Goal: Information Seeking & Learning: Learn about a topic

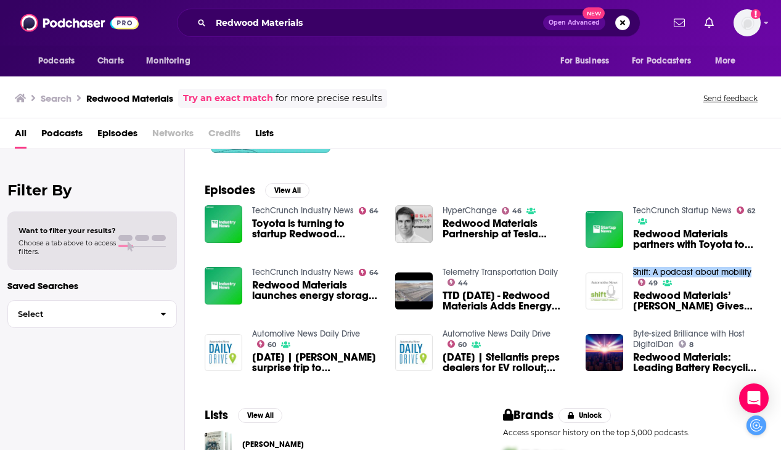
scroll to position [152, 0]
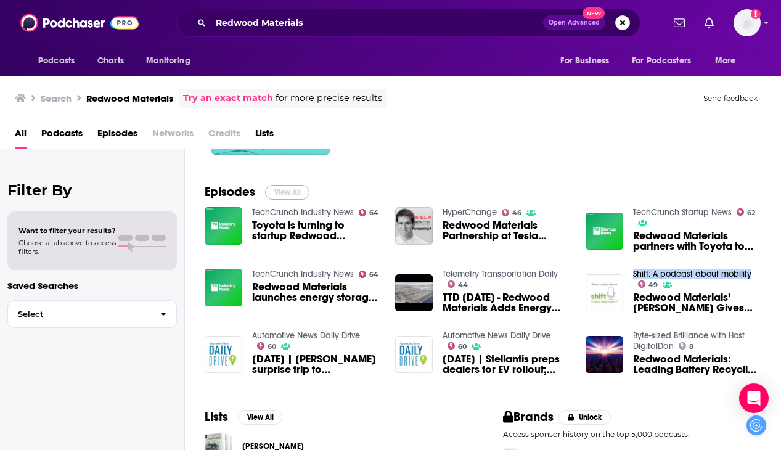
click at [299, 189] on button "View All" at bounding box center [287, 192] width 44 height 15
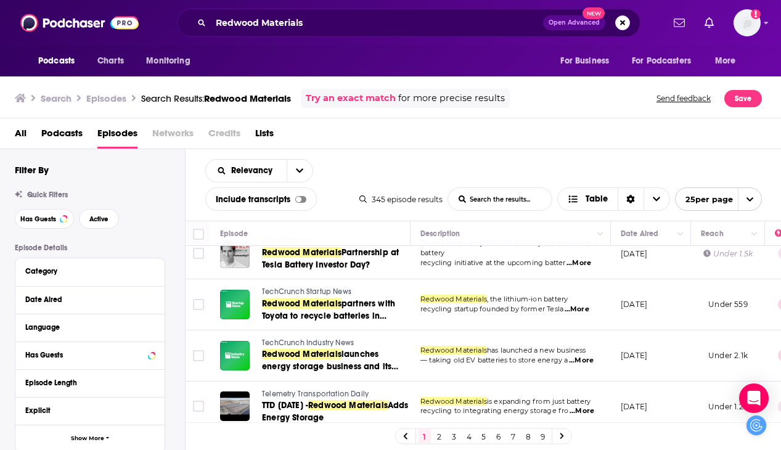
scroll to position [127, 0]
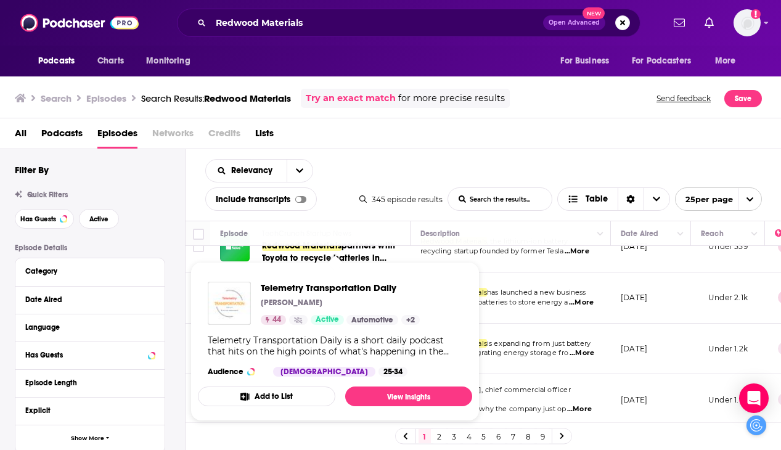
click at [421, 169] on div "Relevancy List Search Input Search the results... Include transcripts Table 345…" at bounding box center [484, 185] width 596 height 72
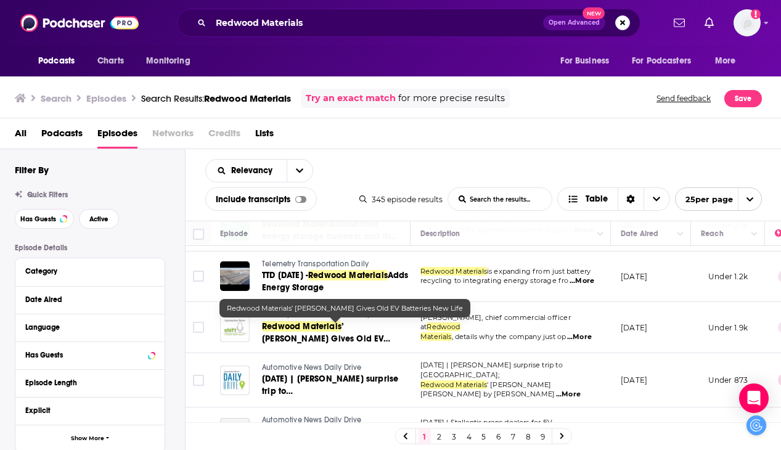
scroll to position [199, 0]
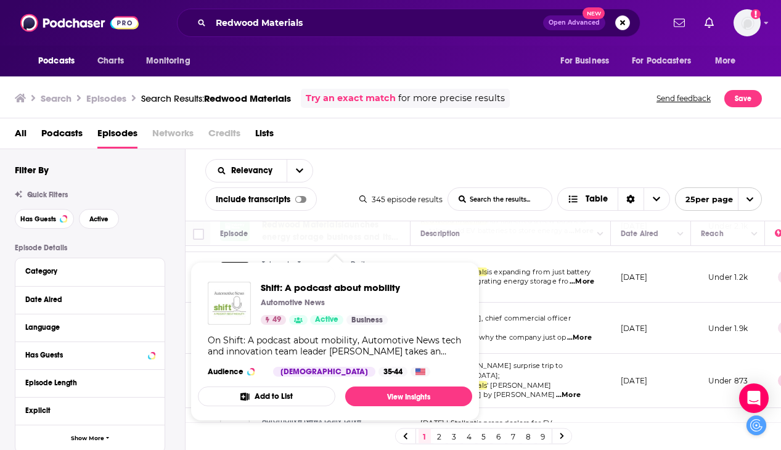
click at [416, 167] on div "Relevancy List Search Input Search the results... Include transcripts Table 345…" at bounding box center [484, 185] width 596 height 72
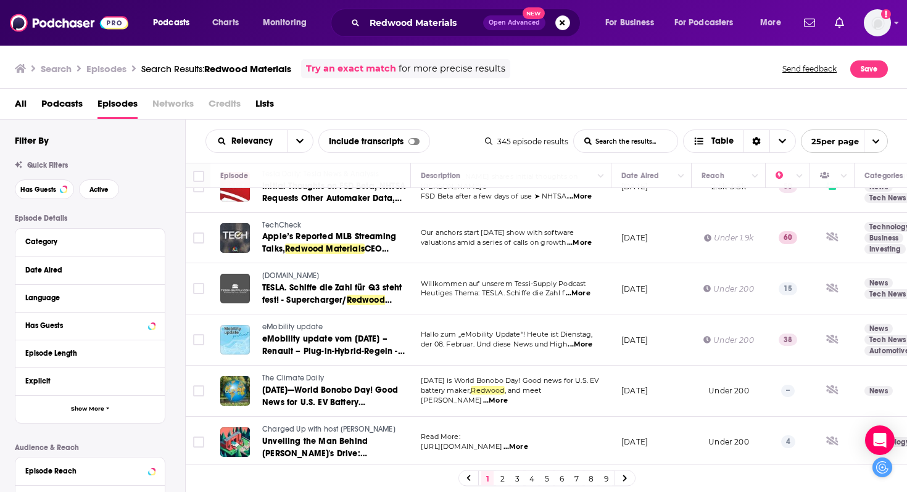
scroll to position [1007, 0]
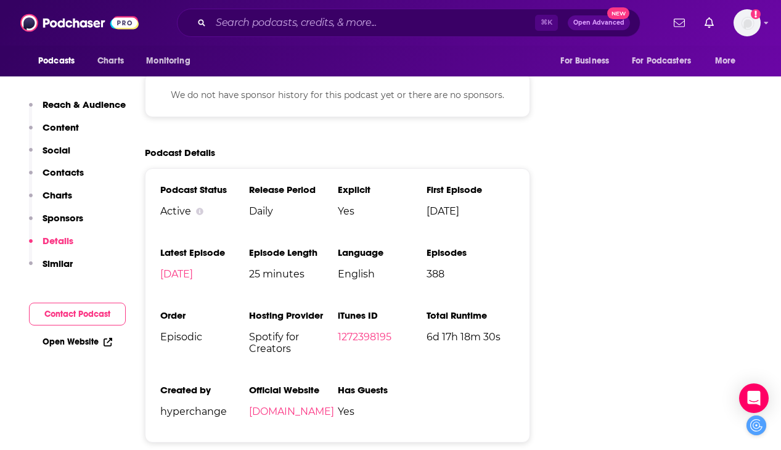
scroll to position [1546, 0]
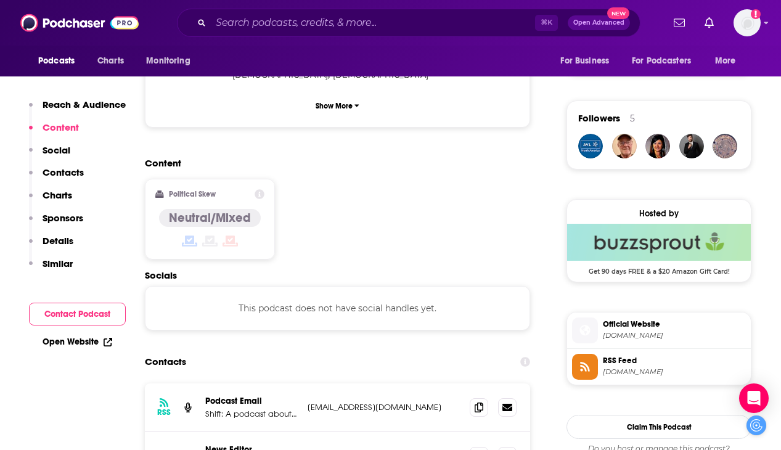
scroll to position [879, 0]
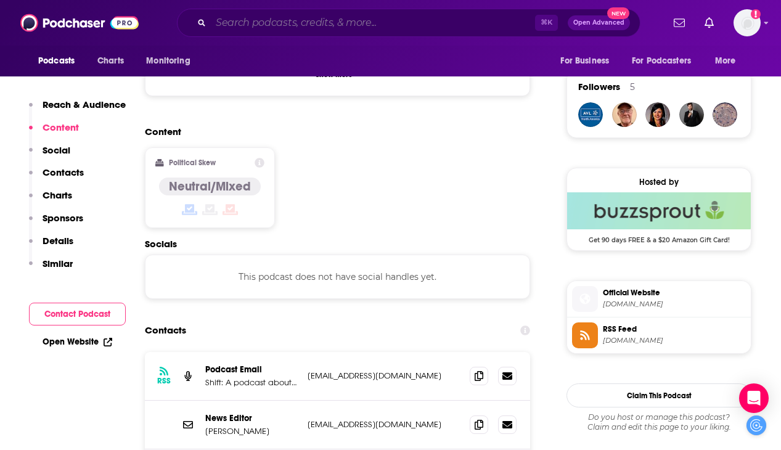
click at [299, 23] on input "Search podcasts, credits, & more..." at bounding box center [373, 23] width 324 height 20
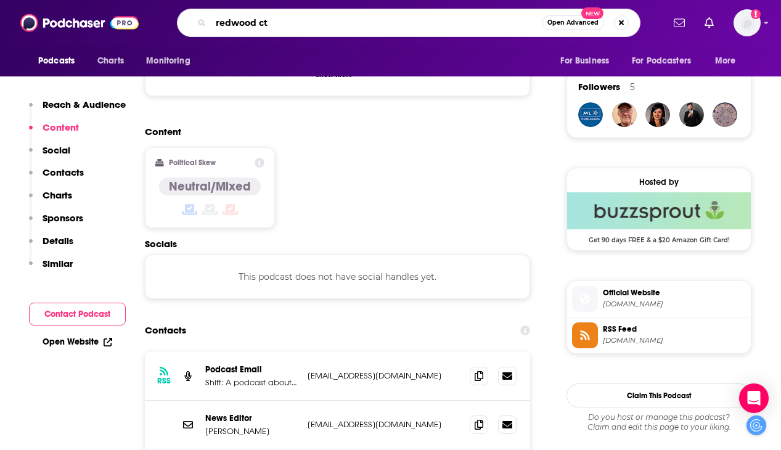
type input "redwood cto"
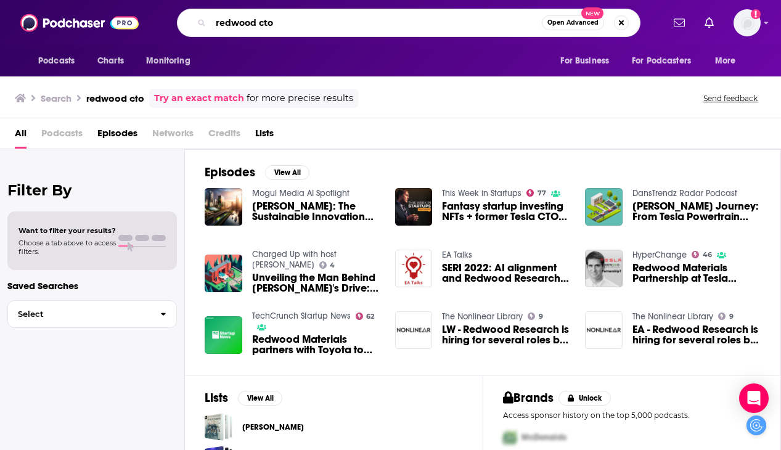
click at [255, 23] on input "redwood cto" at bounding box center [376, 23] width 331 height 20
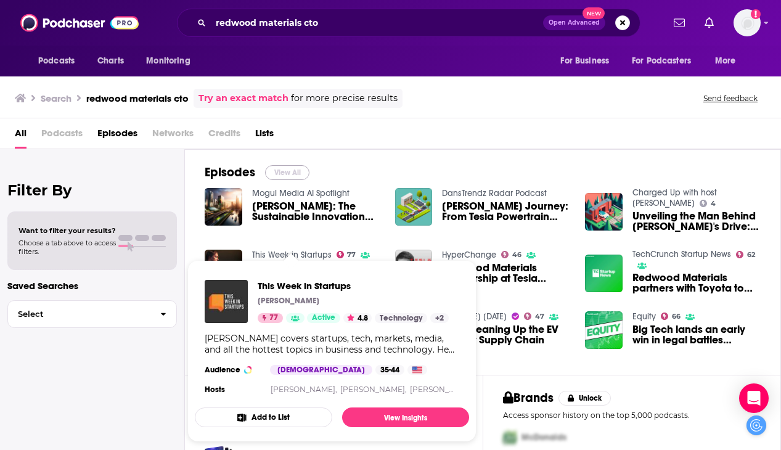
click at [303, 172] on button "View All" at bounding box center [287, 172] width 44 height 15
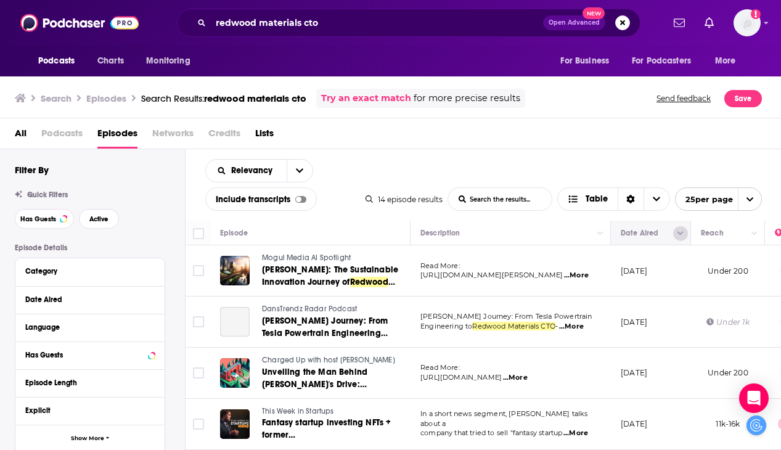
click at [683, 235] on icon "Column Actions" at bounding box center [681, 233] width 6 height 7
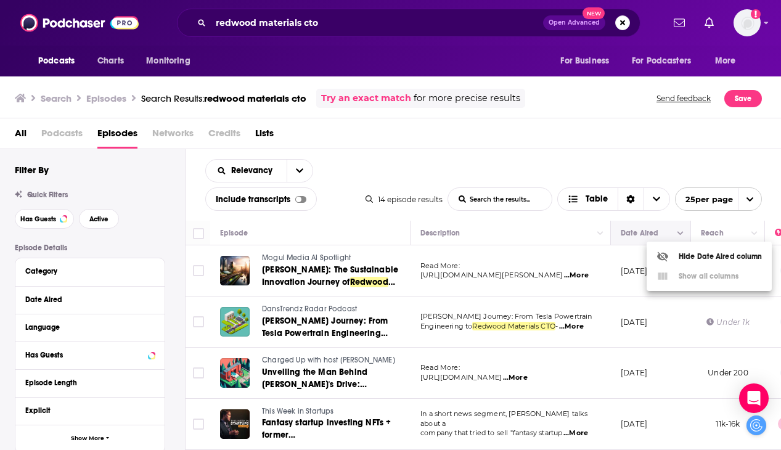
click at [683, 235] on div at bounding box center [390, 225] width 781 height 450
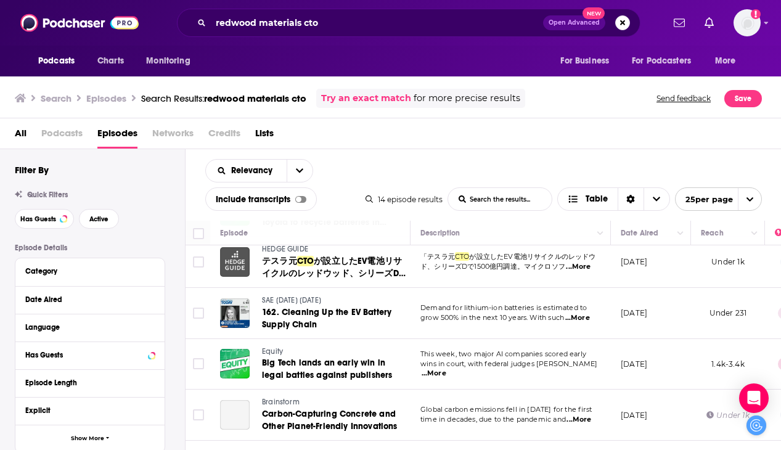
scroll to position [398, 0]
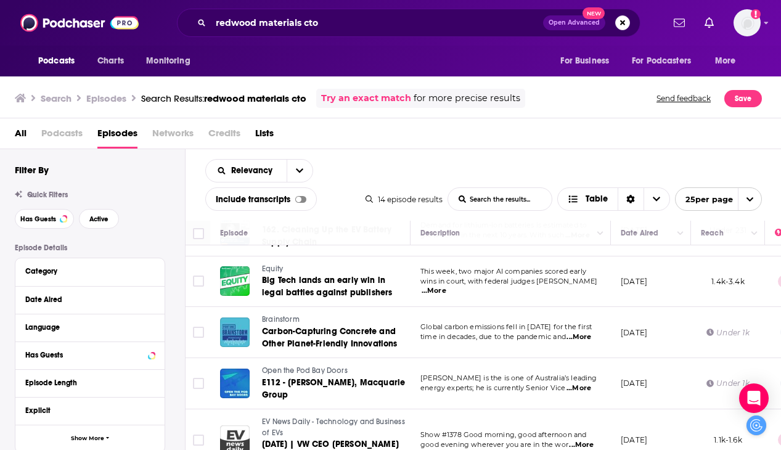
click at [447, 288] on span "...More" at bounding box center [434, 291] width 25 height 10
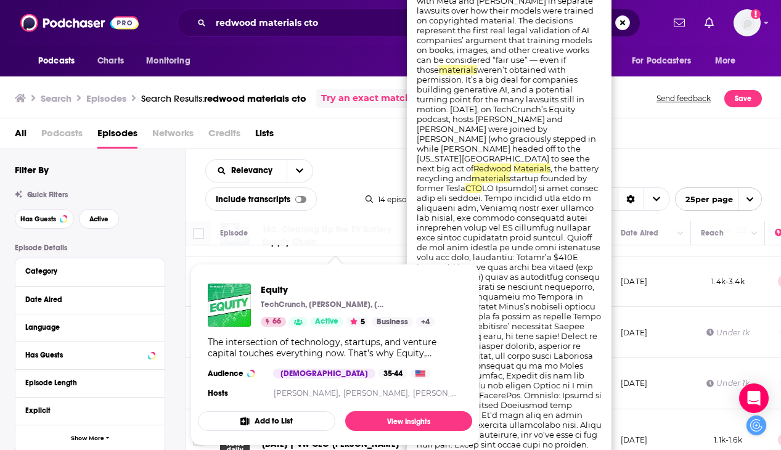
click at [380, 265] on span "Equity TechCrunch, Rebecca Bellan, Kirsten Korosec, Anthony Ha, Max Zeff, There…" at bounding box center [335, 355] width 274 height 182
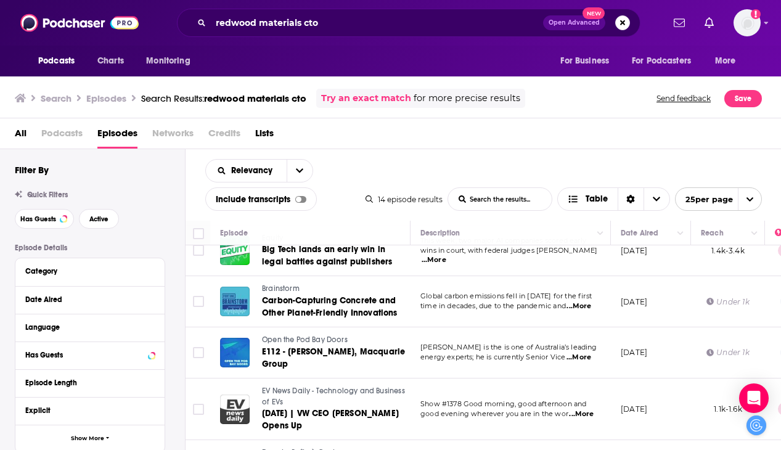
scroll to position [429, 0]
click at [580, 309] on span "...More" at bounding box center [579, 306] width 25 height 10
drag, startPoint x: 556, startPoint y: 334, endPoint x: 580, endPoint y: 344, distance: 26.6
click at [581, 360] on span "...More" at bounding box center [579, 357] width 25 height 10
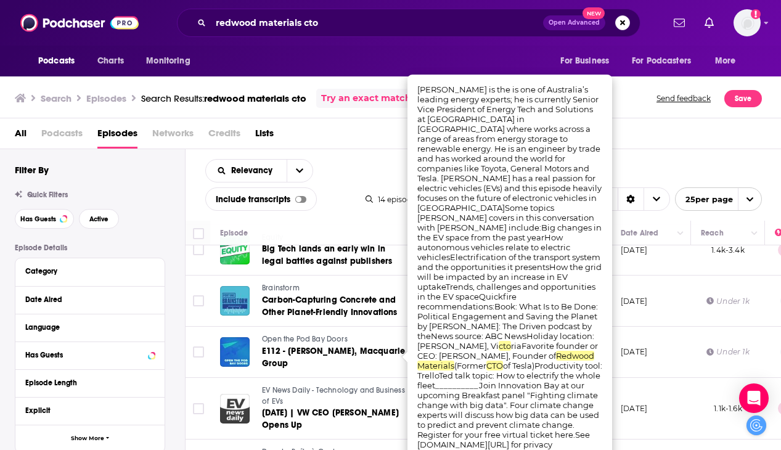
click at [635, 93] on div "Search Episodes Search Results: redwood materials cto Try an exact match for mo…" at bounding box center [388, 98] width 747 height 19
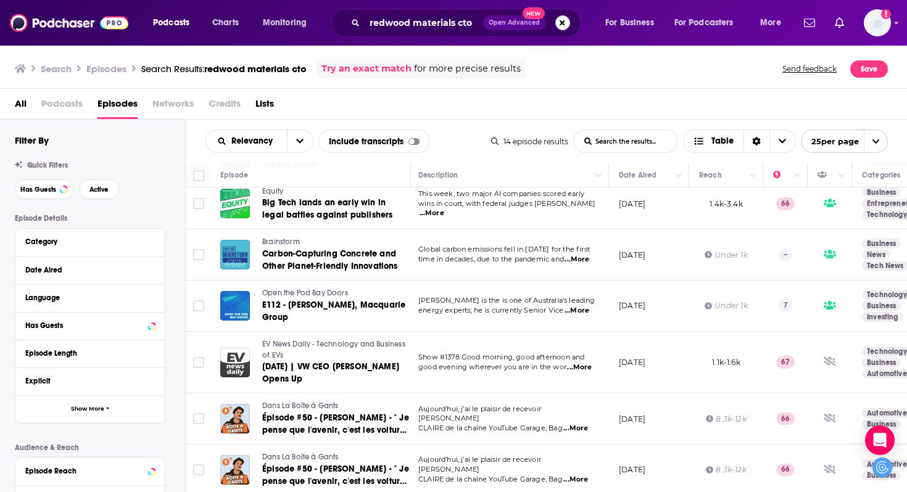
scroll to position [0, 2]
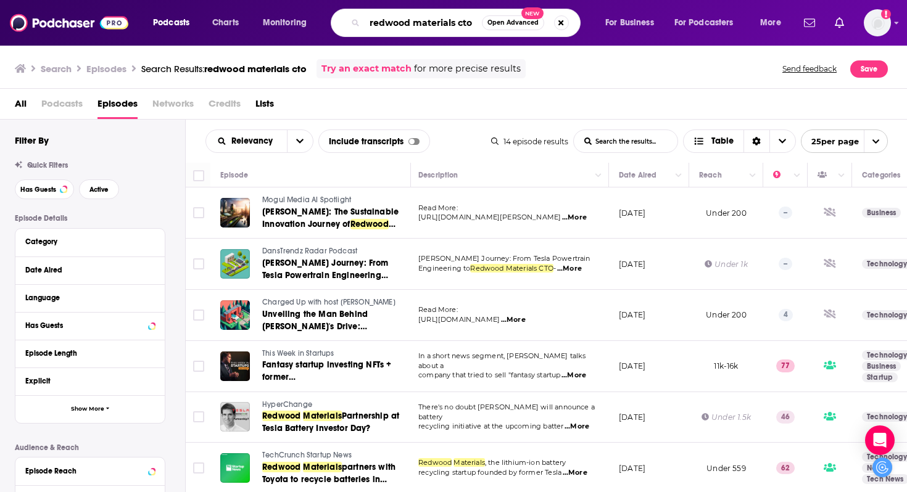
drag, startPoint x: 456, startPoint y: 23, endPoint x: 495, endPoint y: 23, distance: 39.5
click at [495, 23] on div "redwood materials cto Open Advanced New" at bounding box center [456, 23] width 250 height 28
type input "redwood materials ceo"
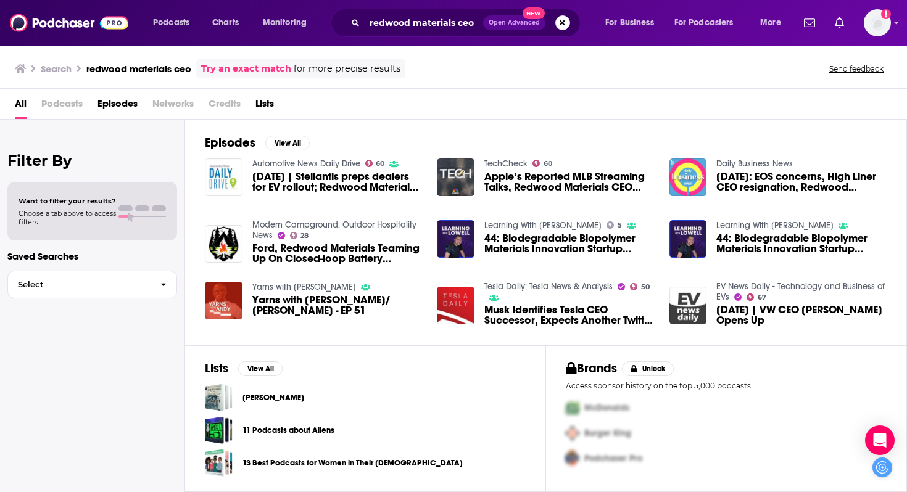
click at [571, 22] on div "redwood materials ceo Open Advanced New" at bounding box center [456, 23] width 250 height 28
click at [564, 23] on button "Search podcasts, credits, & more..." at bounding box center [562, 22] width 15 height 15
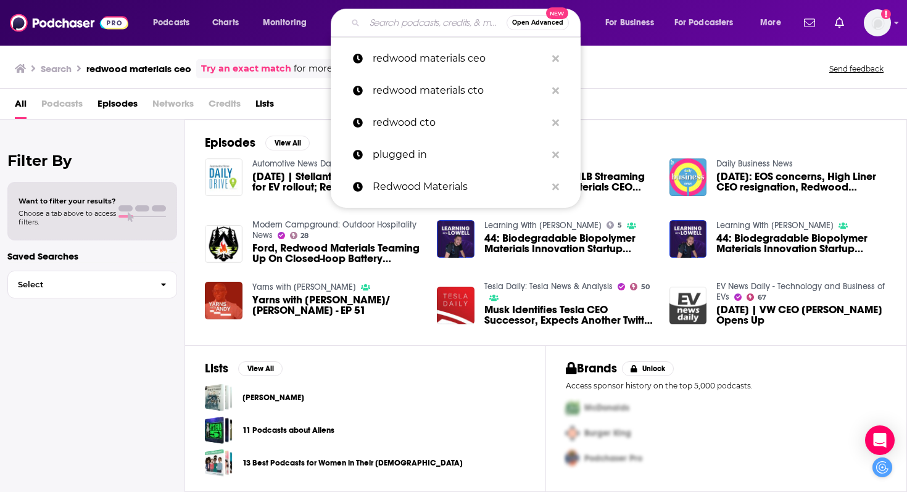
paste input "J. B. Straubel"
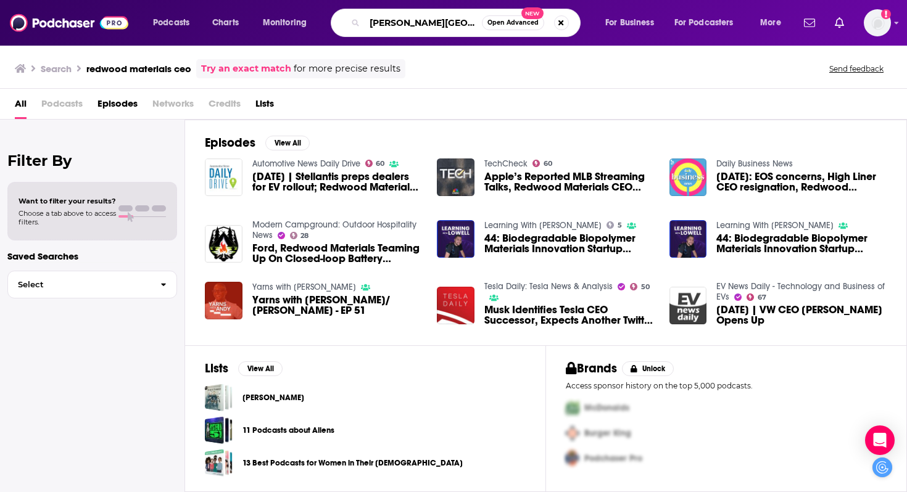
type input "J. B. Straubel"
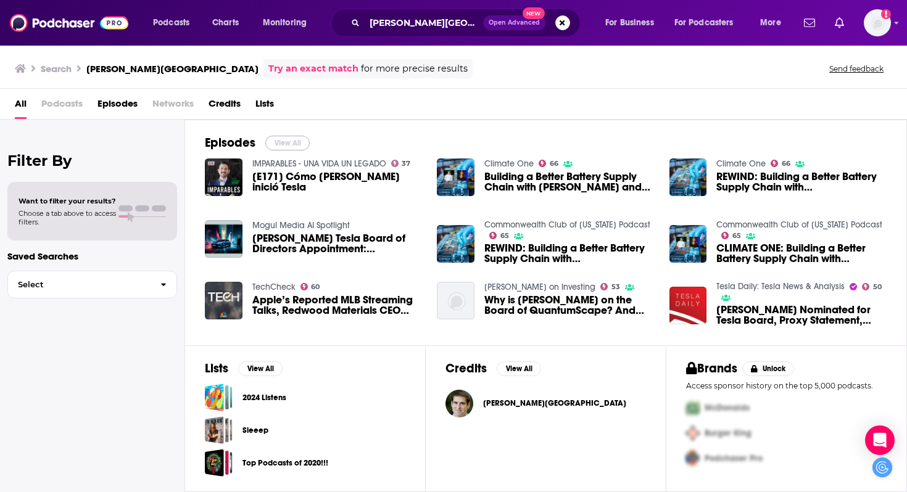
click at [302, 139] on button "View All" at bounding box center [287, 143] width 44 height 15
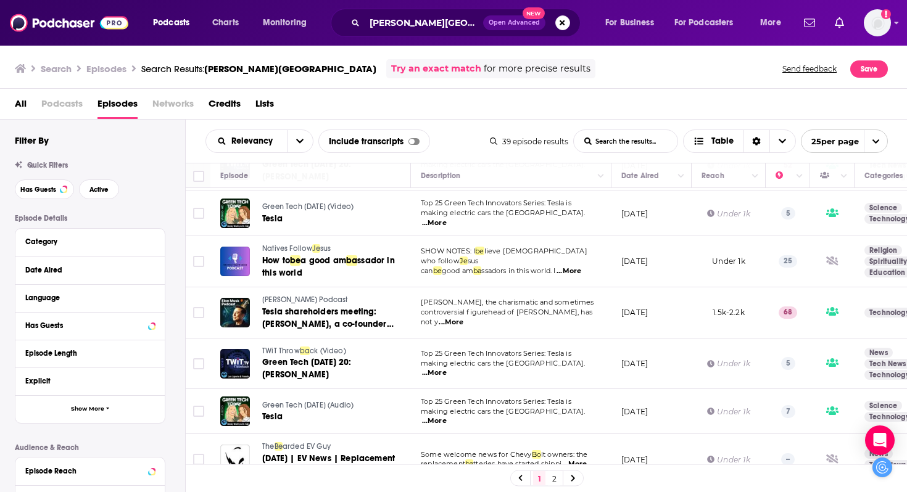
scroll to position [1043, 0]
click at [550, 450] on link "2" at bounding box center [554, 478] width 12 height 15
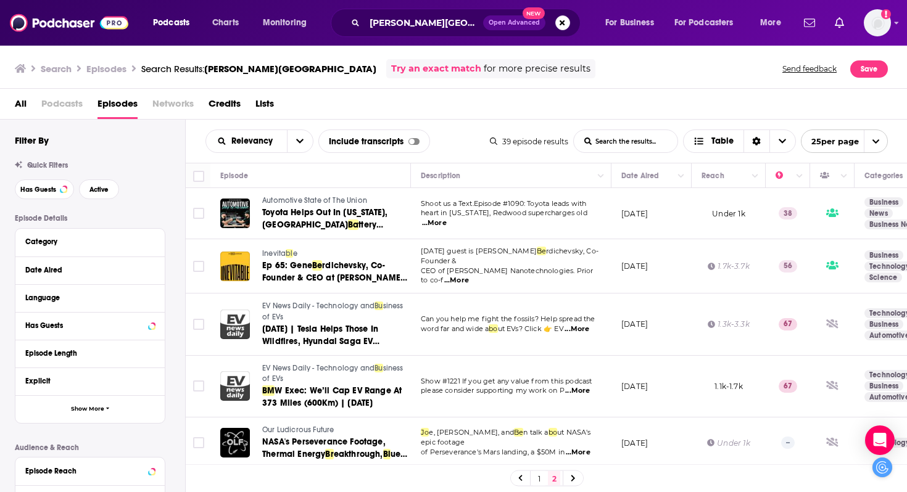
click at [447, 218] on span "...More" at bounding box center [434, 223] width 25 height 10
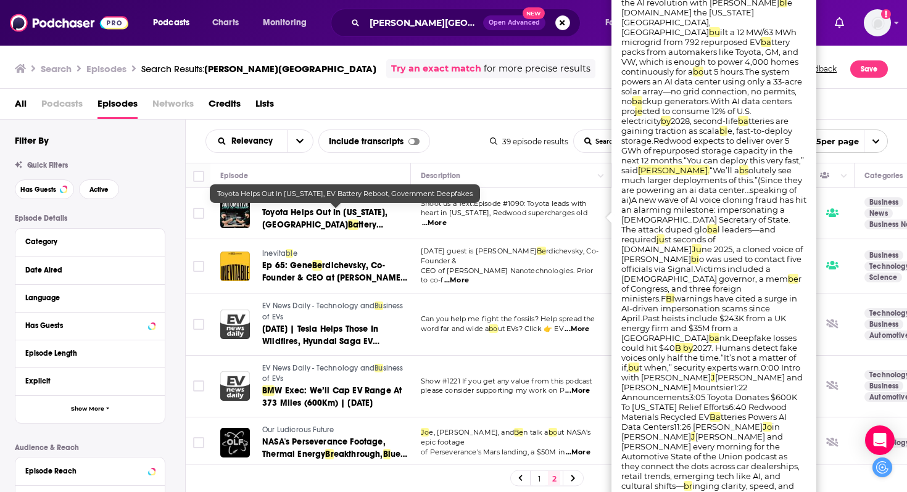
click at [357, 212] on span "Toyota Helps Out In Texas, EV" at bounding box center [324, 218] width 125 height 23
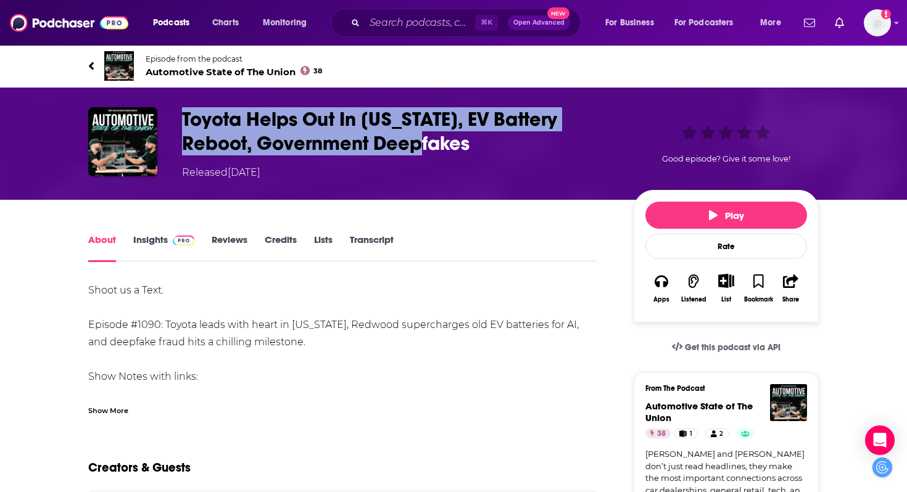
drag, startPoint x: 391, startPoint y: 159, endPoint x: 186, endPoint y: 110, distance: 210.5
click at [186, 110] on div "Toyota Helps Out In Texas, EV Battery Reboot, Government Deepfakes Released Wed…" at bounding box center [398, 143] width 432 height 73
copy h1 "Toyota Helps Out In Texas, EV Battery Reboot, Government Deepfakes"
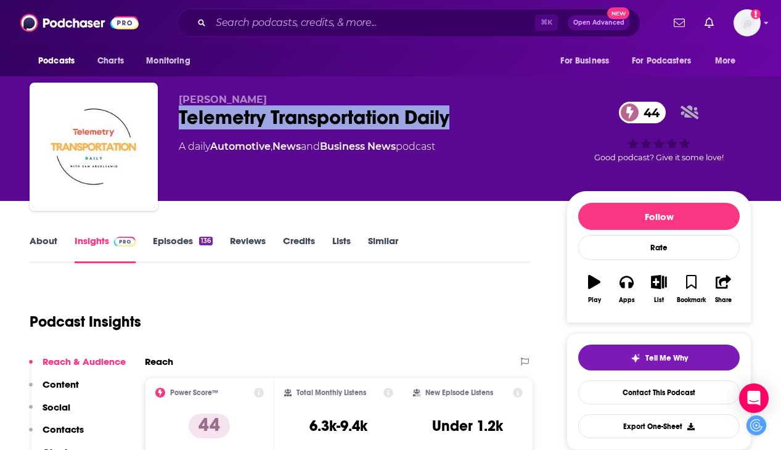
drag, startPoint x: 421, startPoint y: 112, endPoint x: 178, endPoint y: 113, distance: 242.4
click at [178, 113] on div "[PERSON_NAME] Telemetry Transportation Daily 44 A daily Automotive , News and B…" at bounding box center [391, 149] width 722 height 133
copy h2 "Telemetry Transportation Daily"
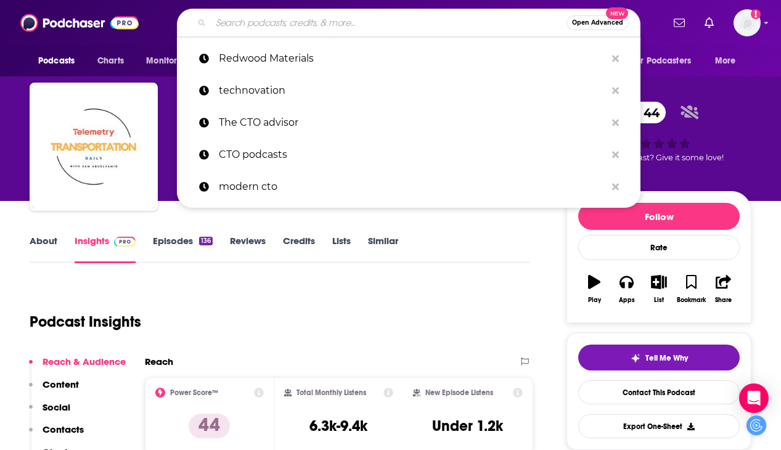
click at [324, 18] on input "Search podcasts, credits, & more..." at bounding box center [389, 23] width 356 height 20
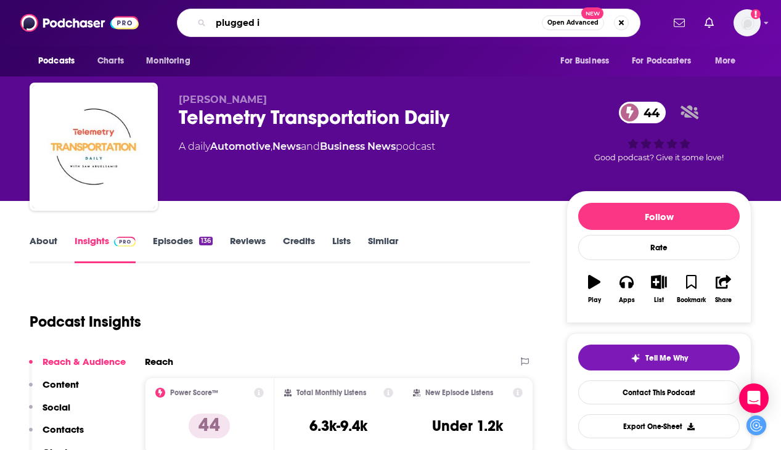
type input "plugged in"
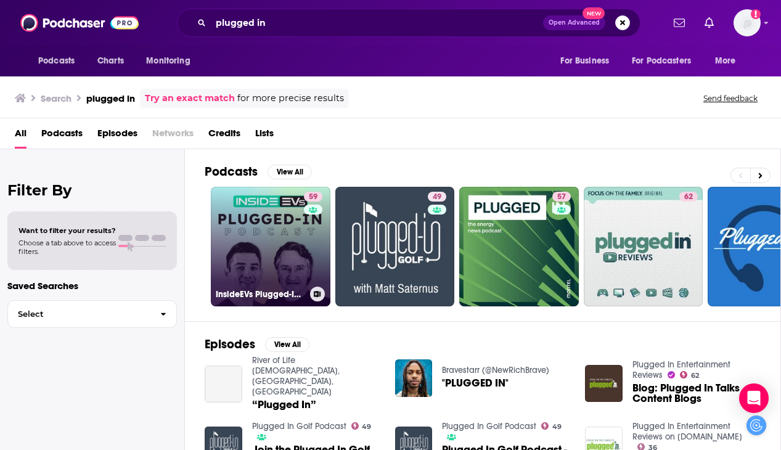
click at [270, 220] on link "59 InsideEVs Plugged-In Podcast - Electric Vehicle News" at bounding box center [271, 247] width 120 height 120
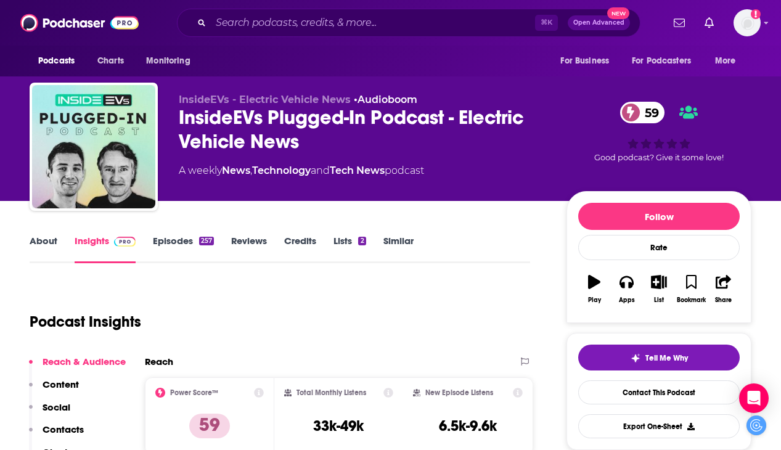
click at [101, 246] on link "Insights" at bounding box center [105, 249] width 61 height 28
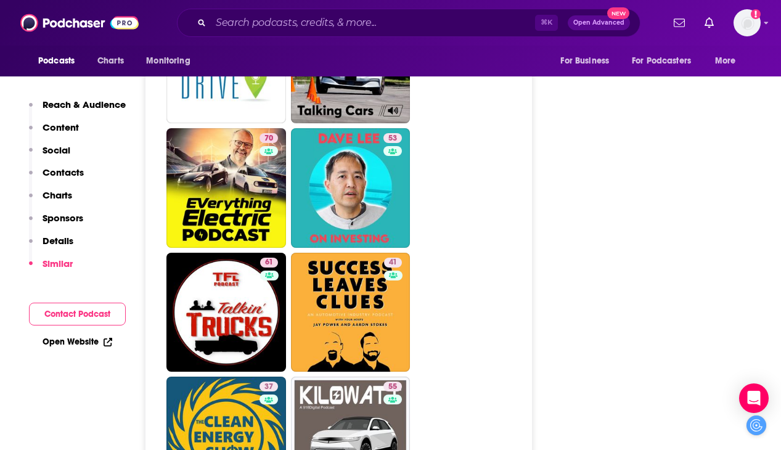
scroll to position [2148, 0]
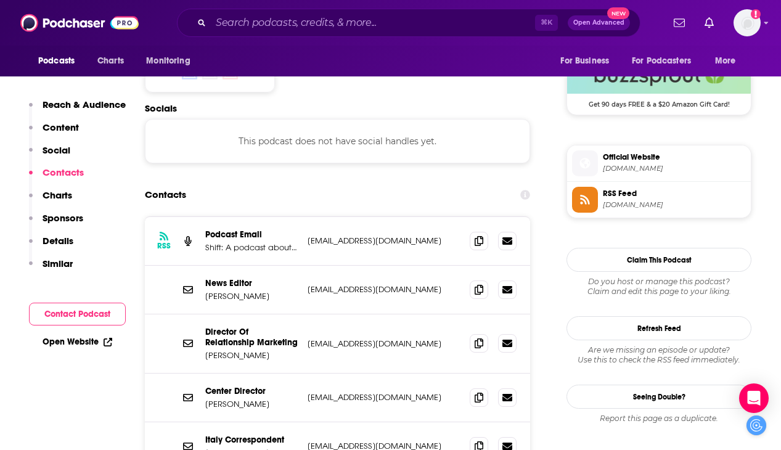
scroll to position [1063, 0]
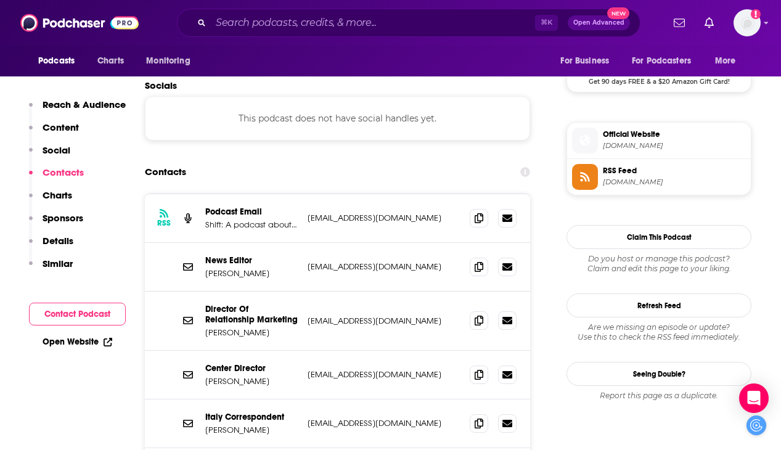
scroll to position [1019, 0]
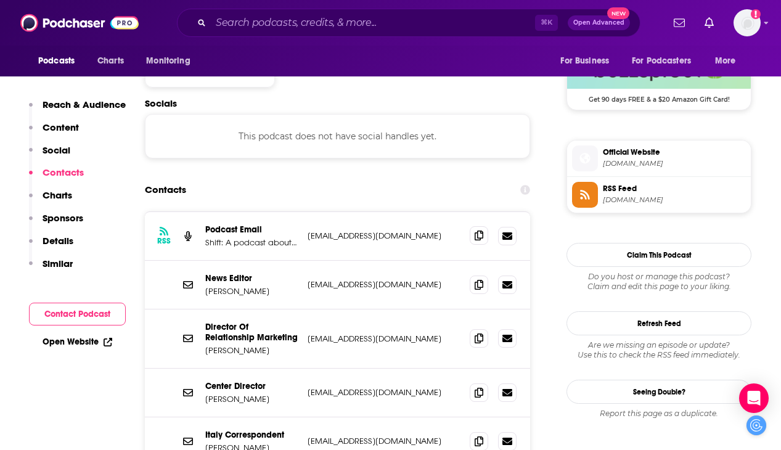
click at [484, 231] on icon at bounding box center [479, 236] width 9 height 10
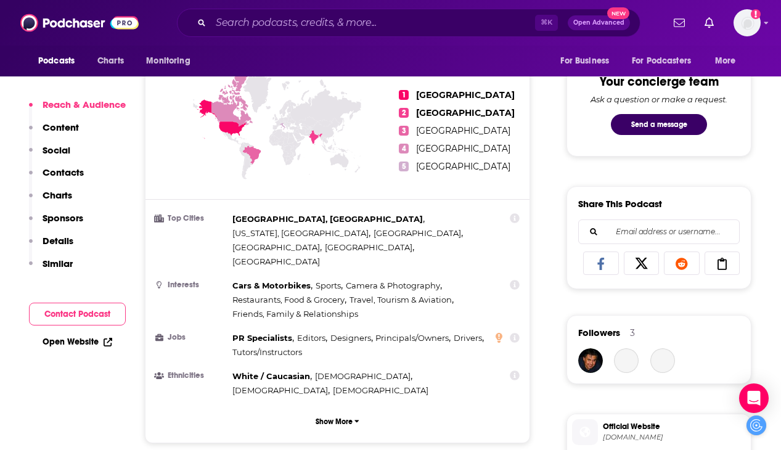
scroll to position [768, 0]
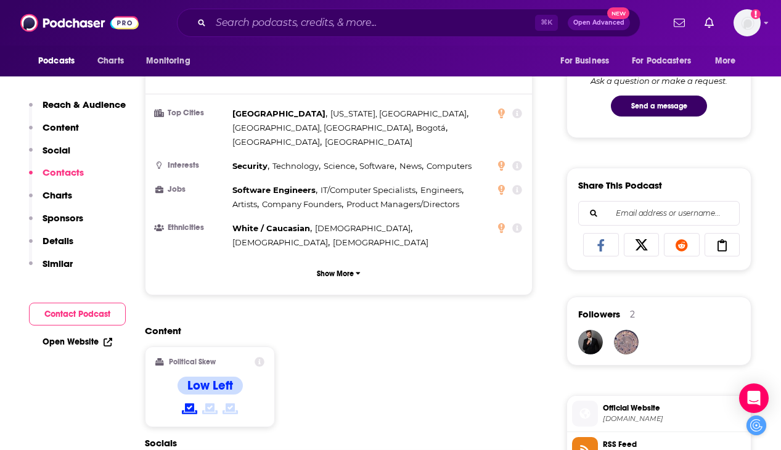
scroll to position [395, 0]
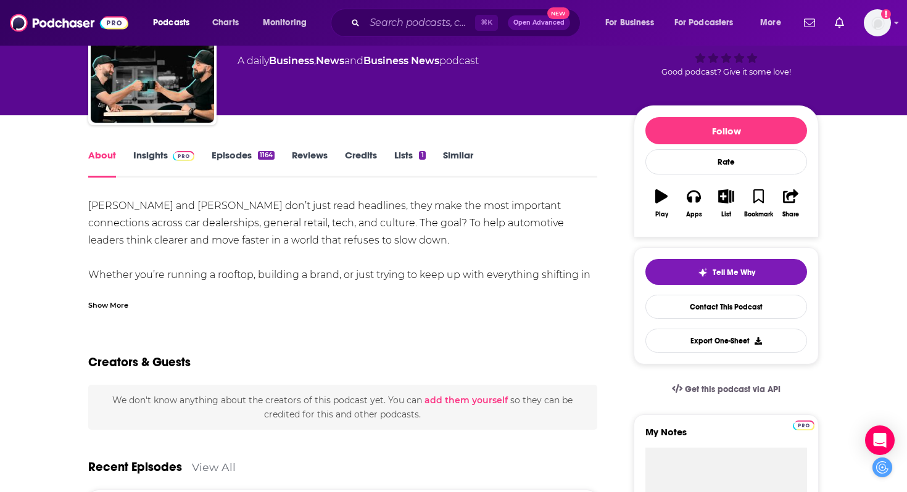
scroll to position [4, 0]
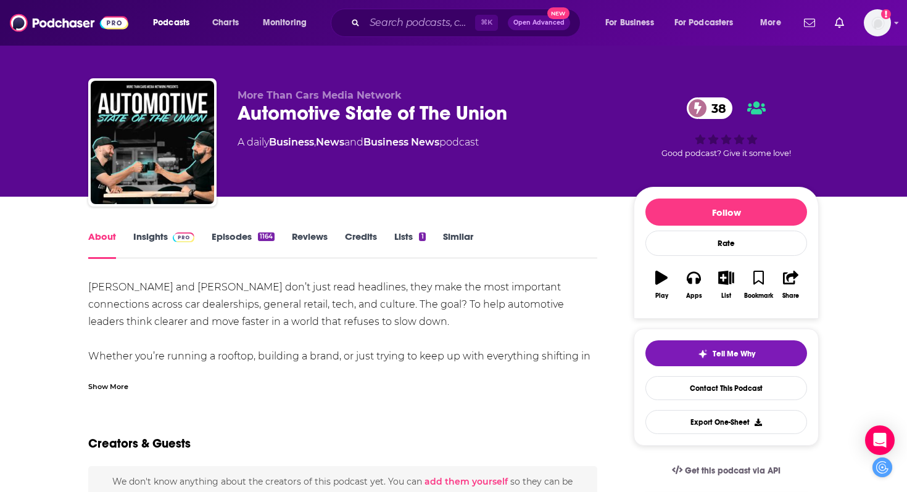
click at [124, 387] on div "Show More" at bounding box center [108, 386] width 40 height 12
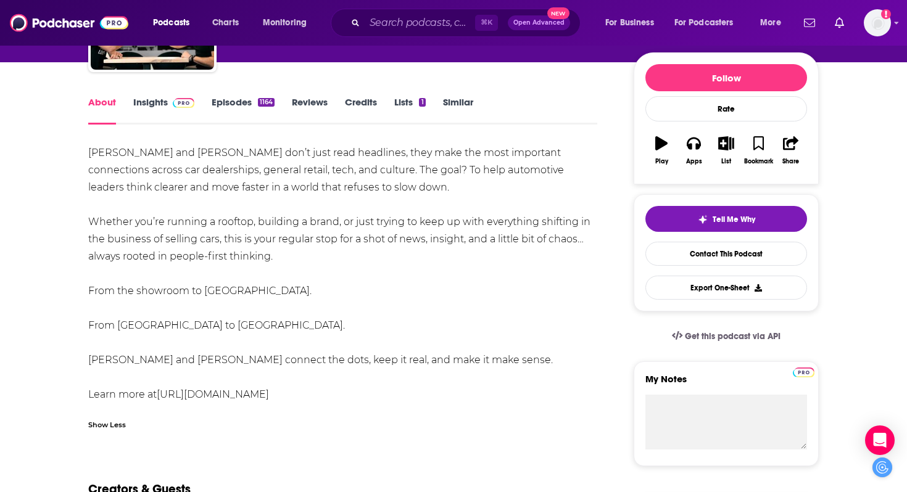
scroll to position [0, 0]
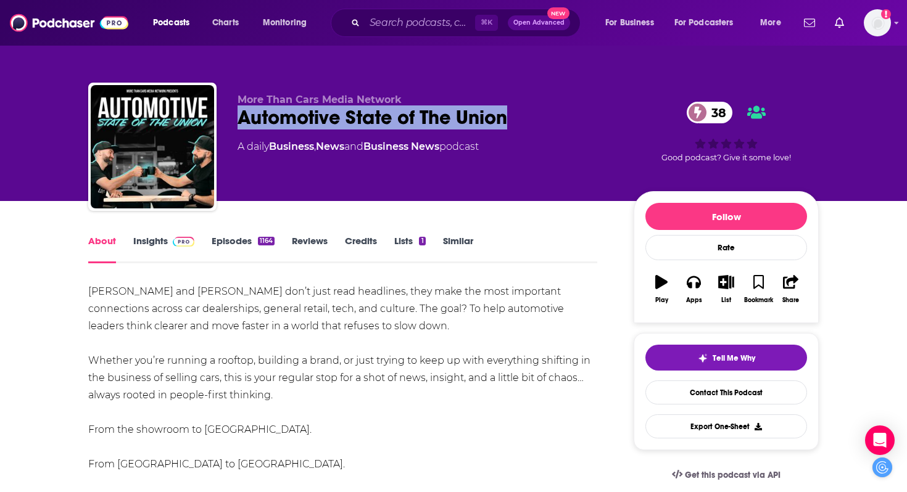
drag, startPoint x: 522, startPoint y: 119, endPoint x: 236, endPoint y: 118, distance: 286.8
click at [236, 118] on div "More Than Cars Media Network Automotive State of The Union 38 A daily Business …" at bounding box center [453, 149] width 730 height 133
copy h1 "Automotive State of The Union"
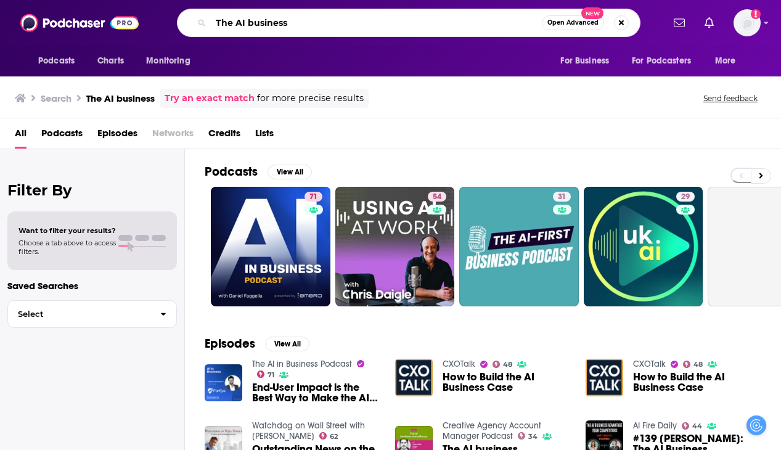
drag, startPoint x: 317, startPoint y: 16, endPoint x: 193, endPoint y: 16, distance: 124.0
click at [193, 16] on div "The AI business Open Advanced New" at bounding box center [409, 23] width 464 height 28
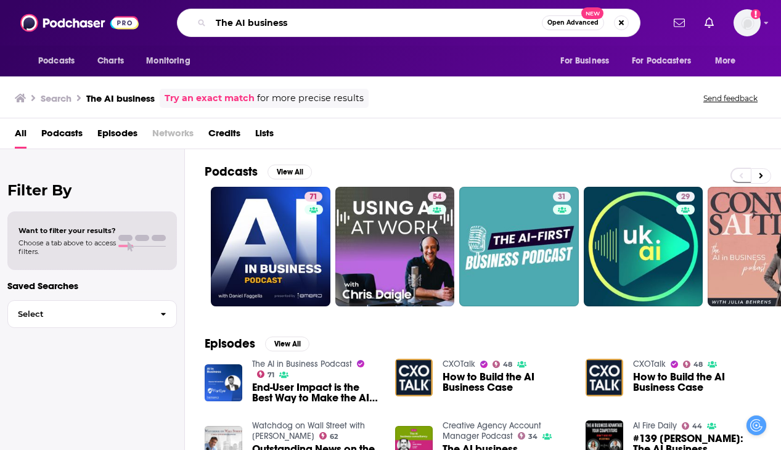
drag, startPoint x: 334, startPoint y: 19, endPoint x: 207, endPoint y: 19, distance: 127.0
click at [207, 19] on div "The AI business Open Advanced New" at bounding box center [409, 23] width 464 height 28
type input "inevitable"
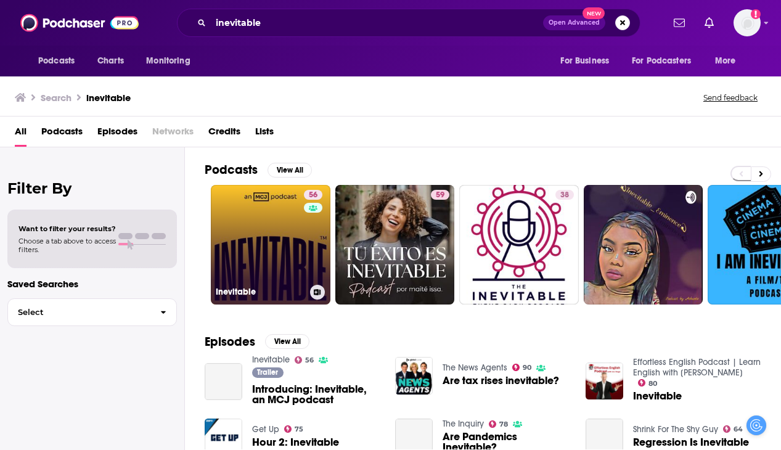
click at [254, 207] on link "56 Inevitable" at bounding box center [271, 245] width 120 height 120
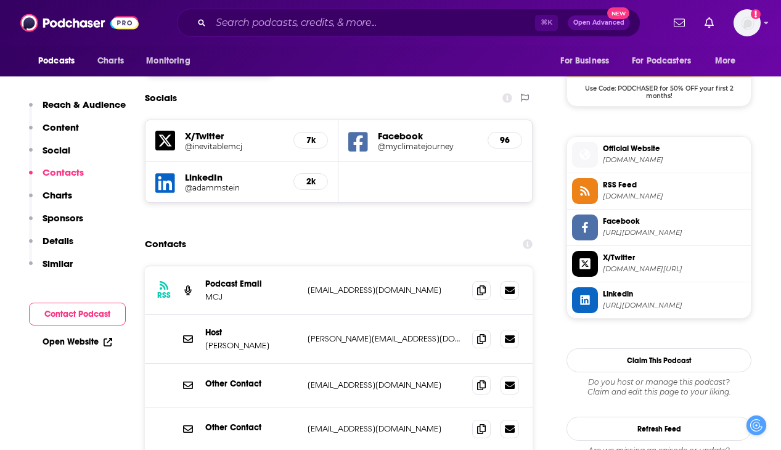
scroll to position [1055, 0]
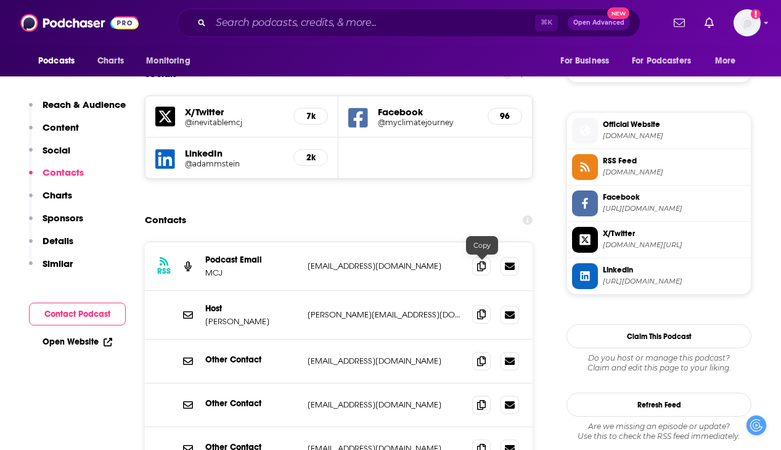
click at [483, 310] on icon at bounding box center [481, 315] width 9 height 10
click at [485, 257] on span at bounding box center [481, 266] width 19 height 19
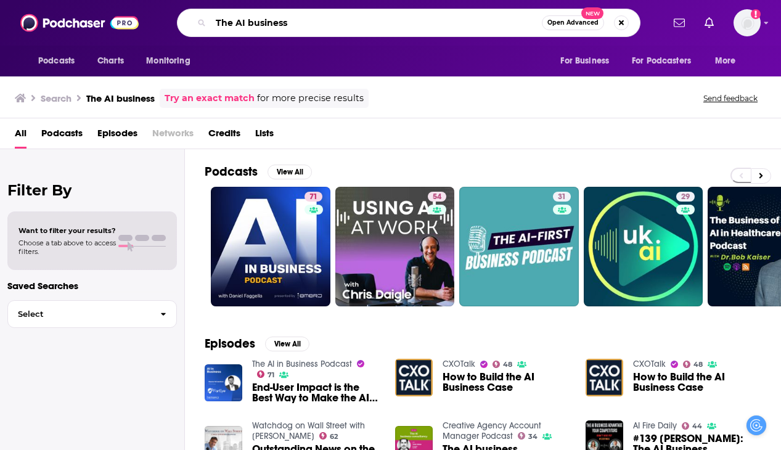
drag, startPoint x: 308, startPoint y: 22, endPoint x: 207, endPoint y: 22, distance: 101.1
click at [207, 22] on div "The AI business Open Advanced New" at bounding box center [409, 23] width 464 height 28
type input "interchangeable recharged"
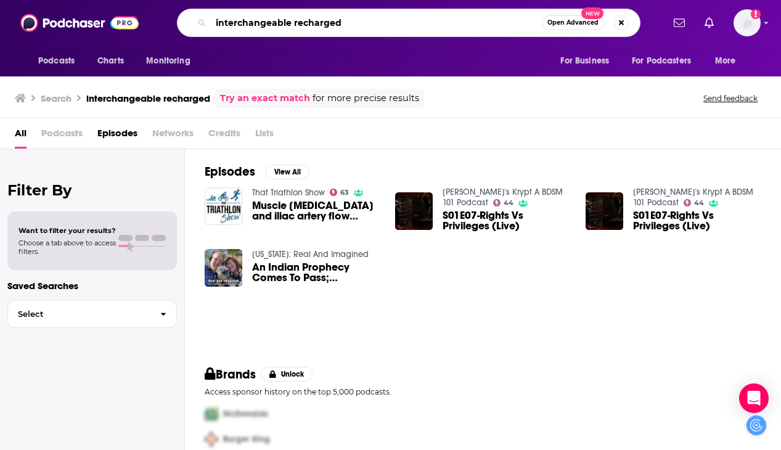
drag, startPoint x: 353, startPoint y: 23, endPoint x: 213, endPoint y: 22, distance: 140.6
click at [213, 22] on input "interchangeable recharged" at bounding box center [376, 23] width 331 height 20
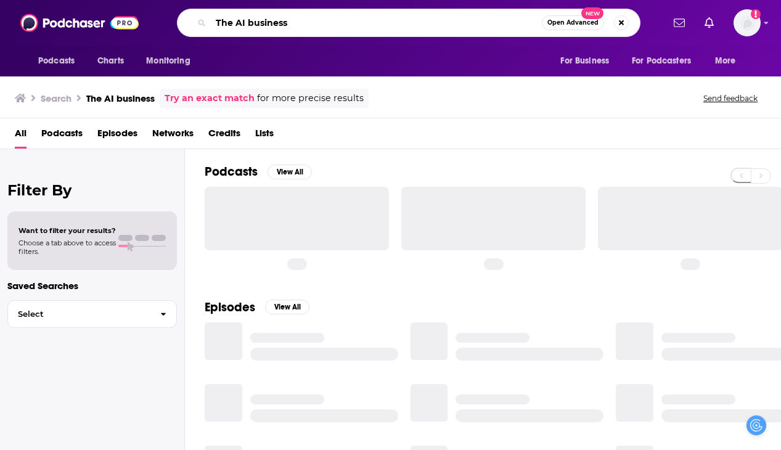
click at [311, 16] on input "The AI business" at bounding box center [376, 23] width 331 height 20
drag, startPoint x: 307, startPoint y: 23, endPoint x: 164, endPoint y: 23, distance: 143.1
click at [164, 23] on div "The AI business Open Advanced New" at bounding box center [409, 23] width 508 height 28
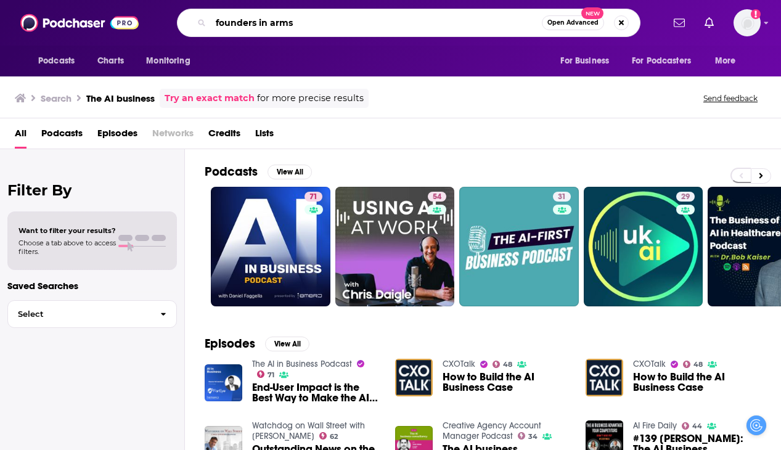
type input "founders in arms"
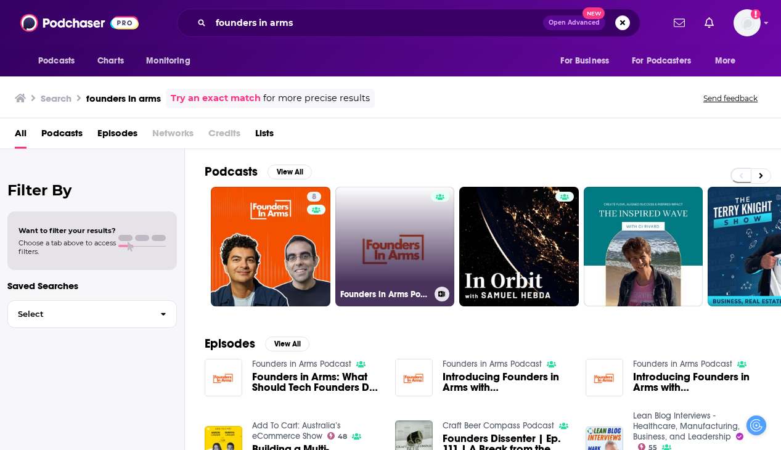
click at [407, 234] on link "Founders in Arms Podcast" at bounding box center [396, 247] width 120 height 120
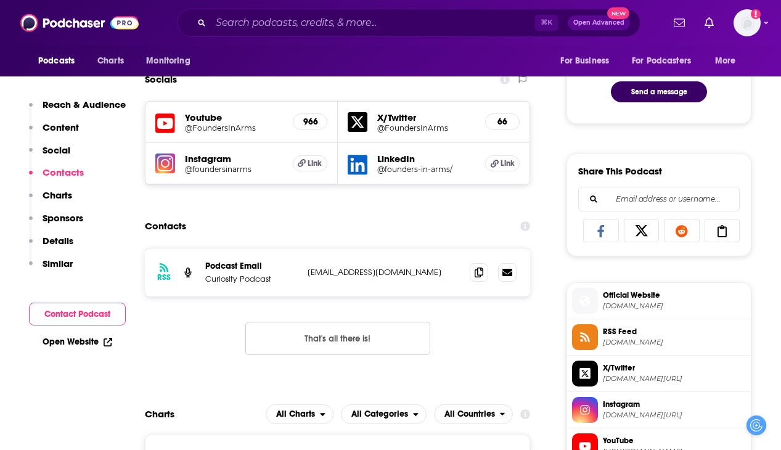
scroll to position [747, 0]
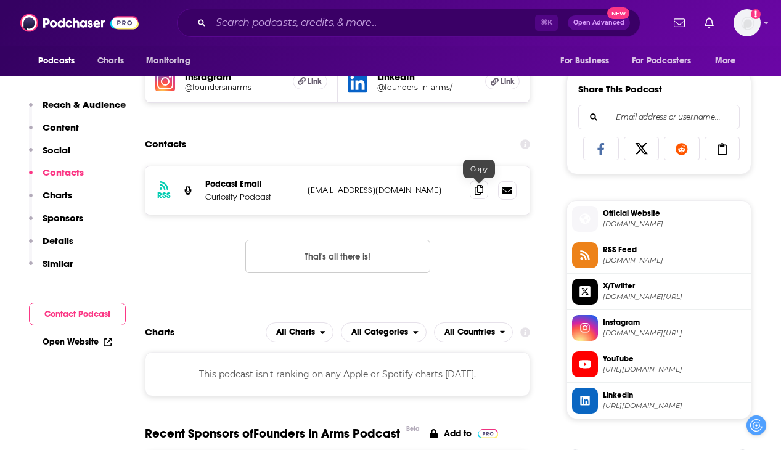
click at [480, 194] on icon at bounding box center [479, 190] width 9 height 10
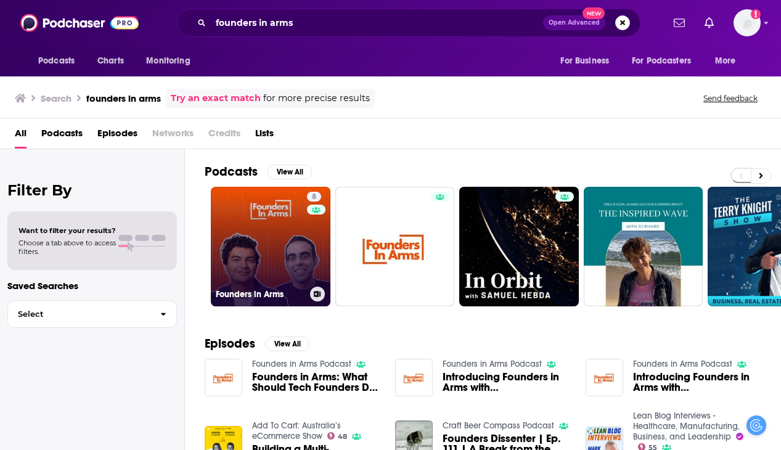
click at [231, 204] on link "8 Founders in Arms" at bounding box center [271, 247] width 120 height 120
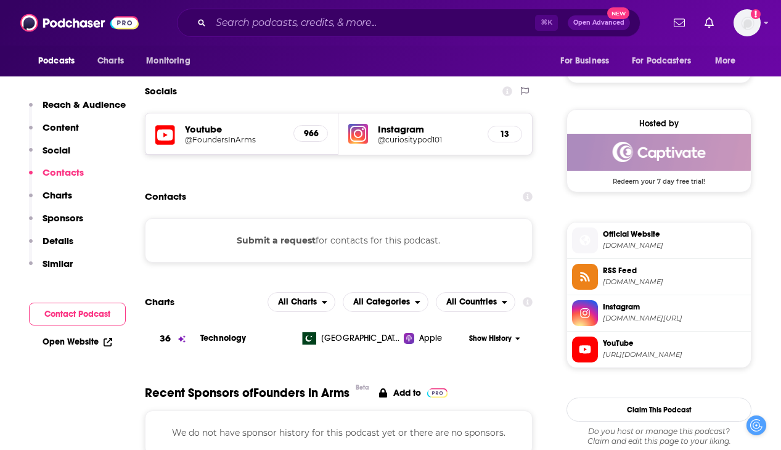
scroll to position [984, 0]
